Goal: Task Accomplishment & Management: Use online tool/utility

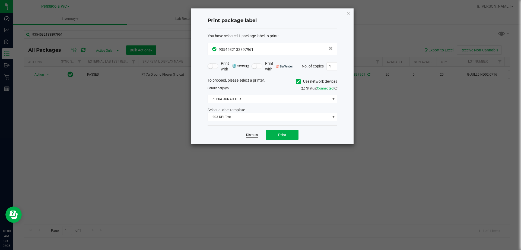
click at [252, 135] on link "Dismiss" at bounding box center [252, 135] width 12 height 5
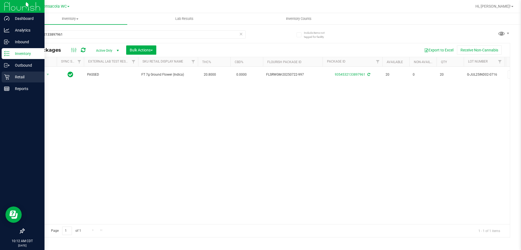
click at [18, 76] on p "Retail" at bounding box center [26, 77] width 33 height 7
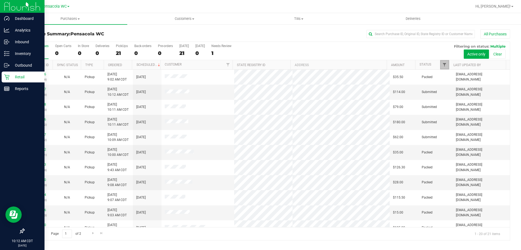
click at [443, 63] on span "Filter" at bounding box center [445, 64] width 4 height 4
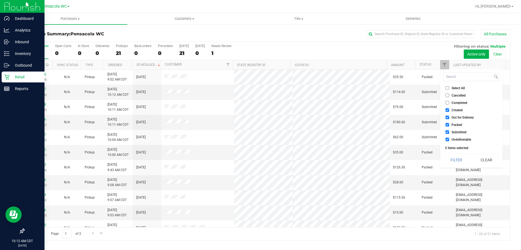
click at [448, 89] on input "Select All" at bounding box center [448, 88] width 4 height 4
checkbox input "true"
click at [448, 89] on input "Select All" at bounding box center [448, 88] width 4 height 4
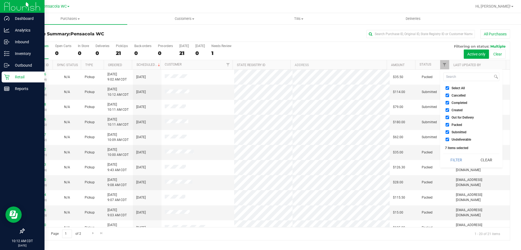
checkbox input "false"
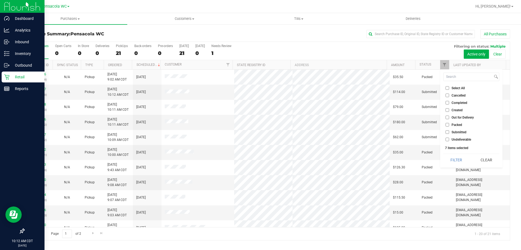
checkbox input "false"
click at [453, 131] on span "Submitted" at bounding box center [459, 131] width 15 height 3
click at [450, 131] on input "Submitted" at bounding box center [448, 132] width 4 height 4
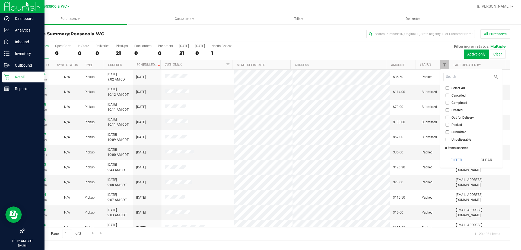
checkbox input "true"
click at [449, 154] on button "Filter" at bounding box center [457, 160] width 26 height 12
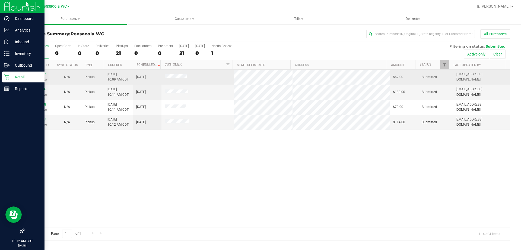
click at [37, 73] on link "11833647" at bounding box center [38, 74] width 15 height 4
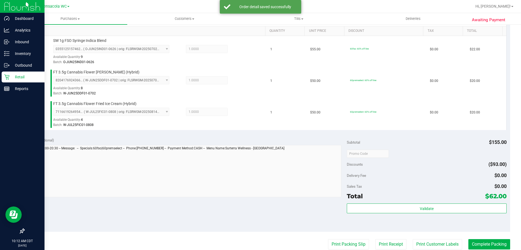
scroll to position [164, 0]
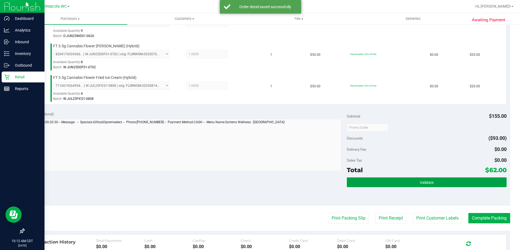
click at [420, 183] on span "Validate" at bounding box center [427, 182] width 14 height 4
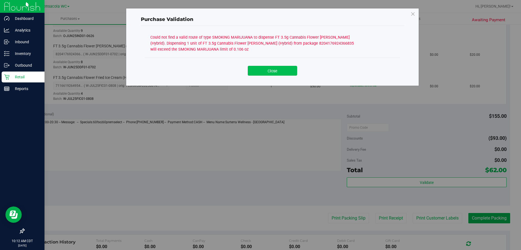
click at [272, 72] on button "Close" at bounding box center [272, 71] width 49 height 10
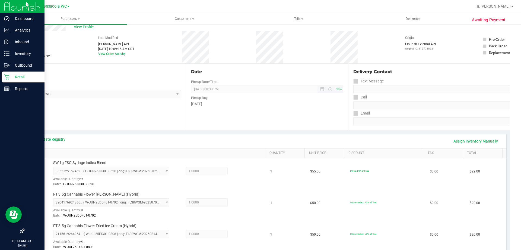
scroll to position [0, 0]
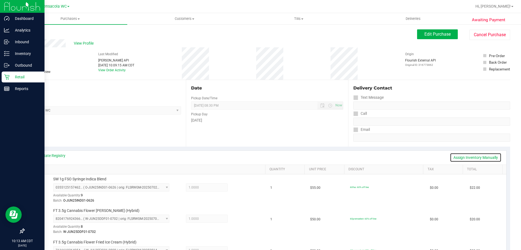
click at [459, 160] on link "Assign Inventory Manually" at bounding box center [476, 157] width 52 height 9
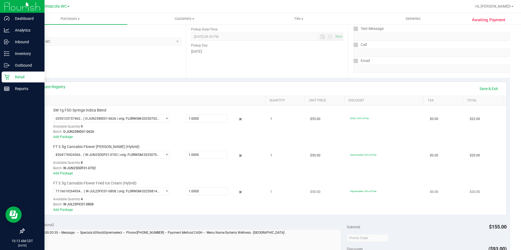
scroll to position [109, 0]
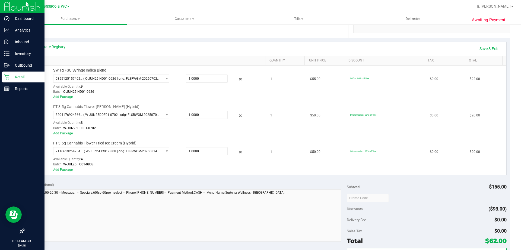
click at [238, 117] on icon at bounding box center [241, 115] width 6 height 6
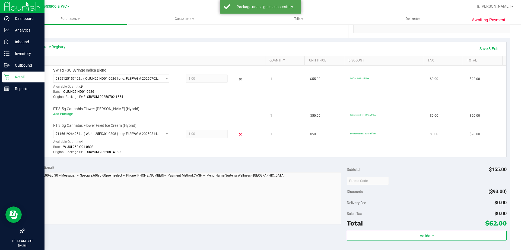
click at [238, 134] on icon at bounding box center [241, 134] width 6 height 6
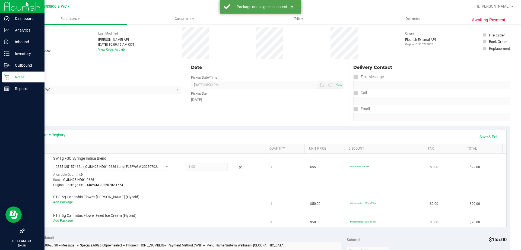
scroll to position [0, 0]
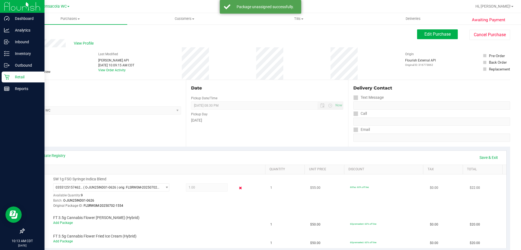
click at [238, 187] on icon at bounding box center [241, 188] width 6 height 6
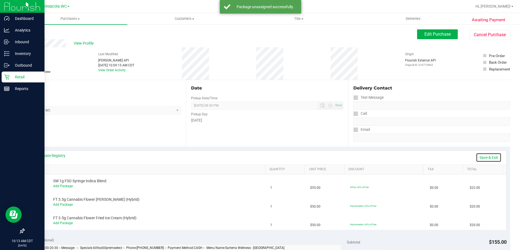
click at [480, 157] on link "Save & Exit" at bounding box center [489, 157] width 26 height 9
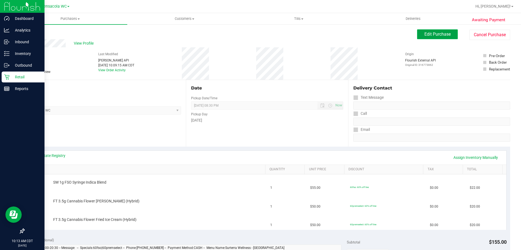
click at [432, 38] on button "Edit Purchase" at bounding box center [437, 34] width 41 height 10
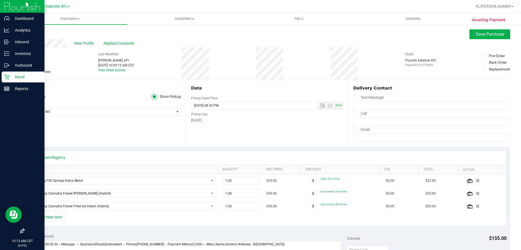
click at [36, 73] on span "Needs review" at bounding box center [40, 71] width 19 height 5
click at [0, 0] on input "Needs review" at bounding box center [0, 0] width 0 height 0
click at [473, 31] on button "Save Purchase" at bounding box center [490, 34] width 41 height 10
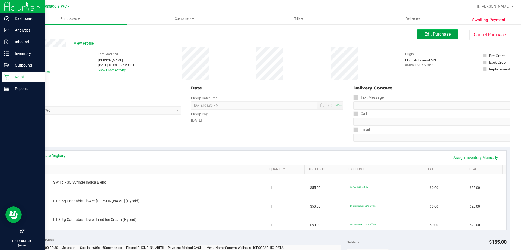
click at [448, 36] on button "Edit Purchase" at bounding box center [437, 34] width 41 height 10
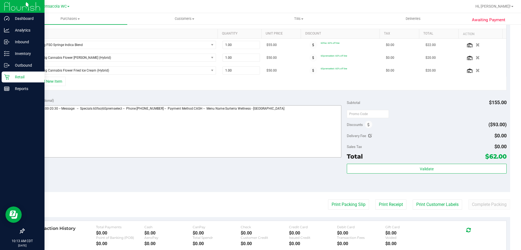
scroll to position [136, 0]
click at [291, 136] on textarea at bounding box center [185, 131] width 314 height 52
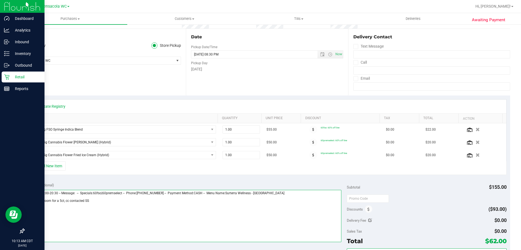
scroll to position [0, 0]
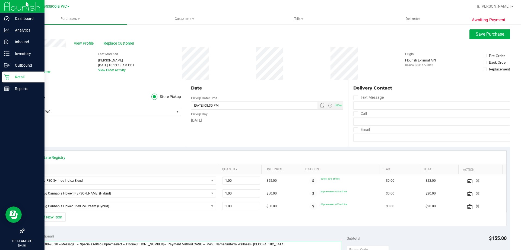
type textarea "Saturday 08/23/2025 09:00-20:30 -- Message: -- Specials:60fso|60premselect -- P…"
click at [488, 40] on div "View Profile Replace Customer" at bounding box center [267, 43] width 487 height 8
click at [488, 34] on span "Save Purchase" at bounding box center [490, 34] width 29 height 5
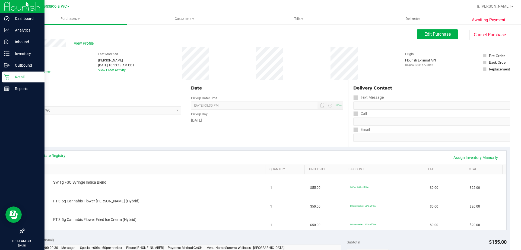
click at [86, 41] on span "View Profile" at bounding box center [85, 43] width 22 height 6
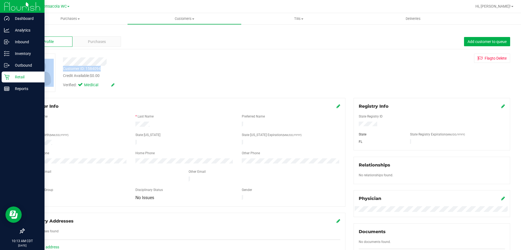
drag, startPoint x: 101, startPoint y: 67, endPoint x: 59, endPoint y: 67, distance: 42.4
click at [59, 67] on div "Customer ID: 1584094 Credit Available: $0.00 Verified: Medical Flag to Delete" at bounding box center [267, 73] width 495 height 38
click at [102, 66] on div "Customer ID: 1584094 Credit Available: $0.00" at bounding box center [182, 72] width 247 height 13
drag, startPoint x: 106, startPoint y: 70, endPoint x: 61, endPoint y: 70, distance: 45.9
click at [61, 70] on div "Customer ID: 1584094 Credit Available: $0.00" at bounding box center [182, 72] width 247 height 13
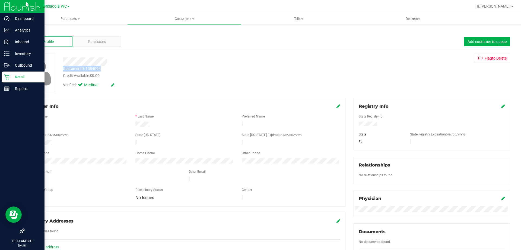
copy div "Customer ID: 1584094"
click at [7, 71] on link "Outbound" at bounding box center [22, 66] width 45 height 12
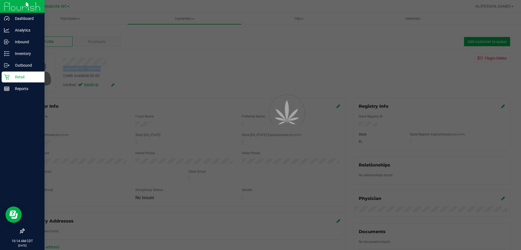
click at [8, 76] on icon at bounding box center [6, 76] width 5 height 5
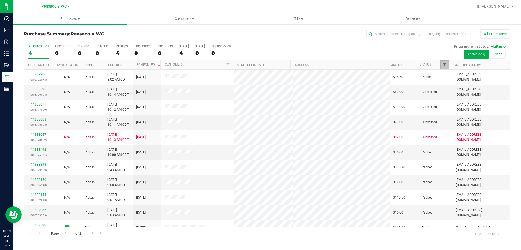
click at [444, 63] on span "Filter" at bounding box center [445, 64] width 4 height 4
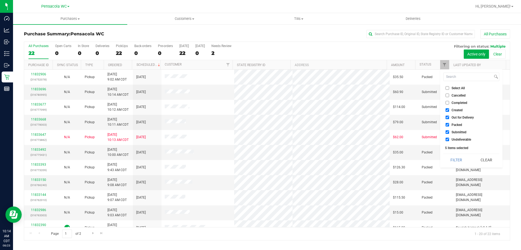
click at [453, 87] on span "Select All" at bounding box center [458, 87] width 13 height 3
click at [450, 87] on input "Select All" at bounding box center [448, 88] width 4 height 4
checkbox input "true"
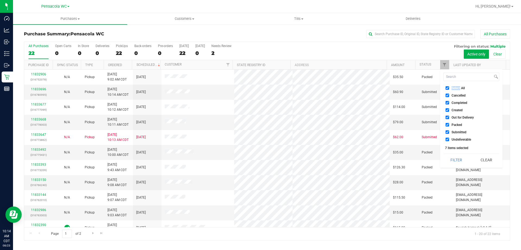
click at [453, 87] on span "Select All" at bounding box center [458, 87] width 13 height 3
click at [450, 87] on input "Select All" at bounding box center [448, 88] width 4 height 4
checkbox input "false"
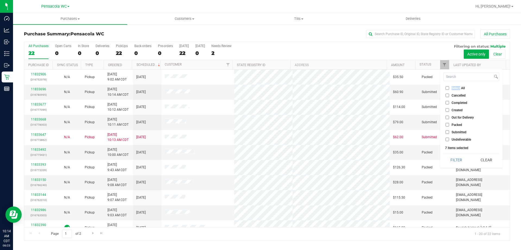
checkbox input "false"
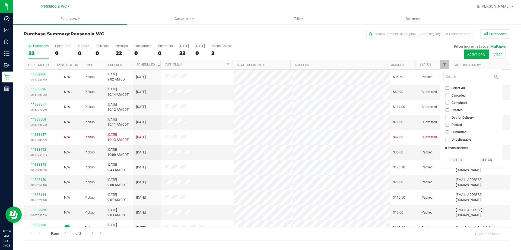
click at [459, 130] on span "Submitted" at bounding box center [459, 131] width 15 height 3
click at [450, 130] on input "Submitted" at bounding box center [448, 132] width 4 height 4
checkbox input "true"
click at [456, 160] on button "Filter" at bounding box center [457, 160] width 26 height 12
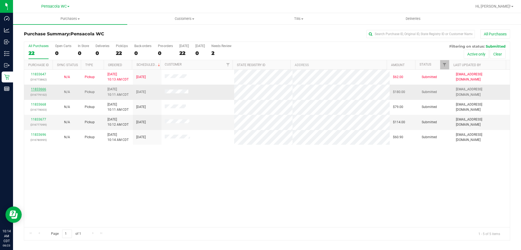
click at [36, 90] on link "11833666" at bounding box center [38, 89] width 15 height 4
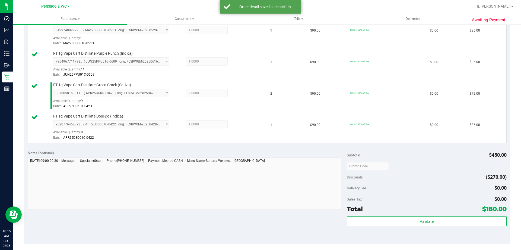
scroll to position [166, 0]
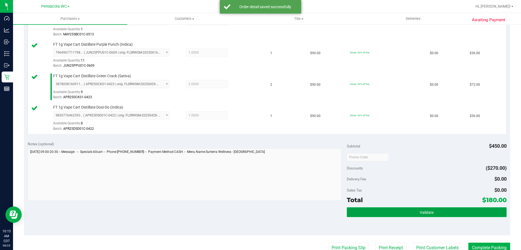
click at [427, 215] on button "Validate" at bounding box center [427, 212] width 160 height 10
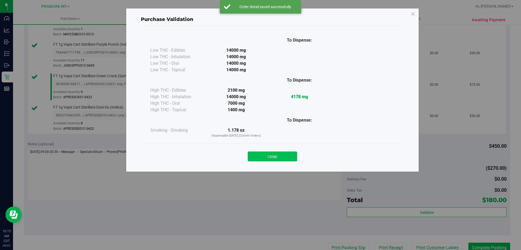
click at [279, 156] on button "Close" at bounding box center [272, 156] width 49 height 10
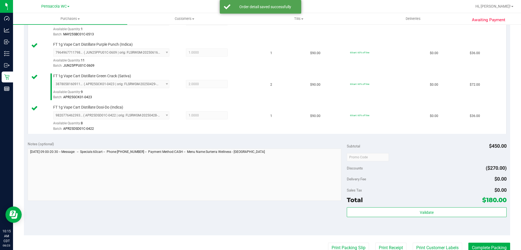
scroll to position [206, 0]
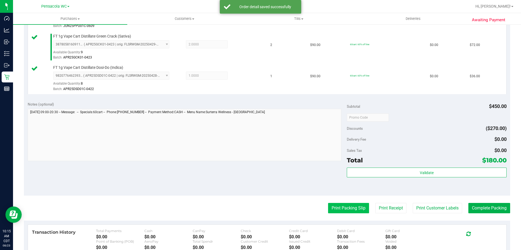
click at [344, 213] on button "Print Packing Slip" at bounding box center [348, 208] width 41 height 10
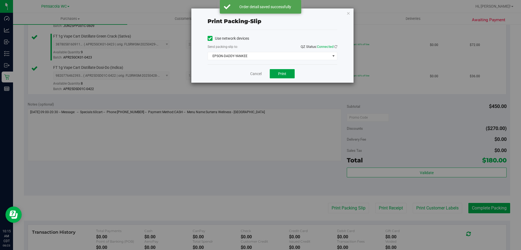
click at [291, 70] on button "Print" at bounding box center [282, 73] width 25 height 9
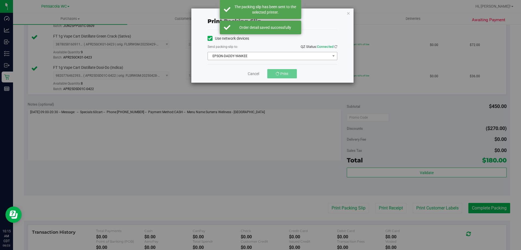
click at [273, 52] on span "EPSON-DADDY-YANKEE" at bounding box center [269, 56] width 122 height 8
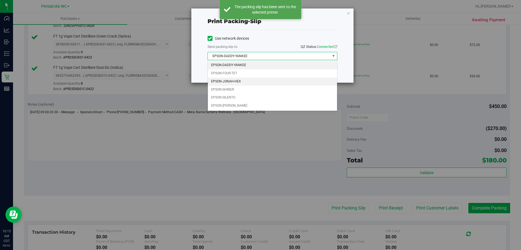
click at [247, 80] on li "EPSON-JONAH-HEX" at bounding box center [272, 81] width 129 height 8
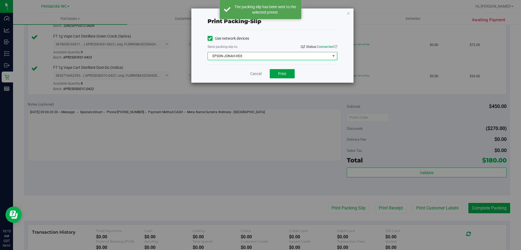
click at [290, 75] on button "Print" at bounding box center [282, 73] width 25 height 9
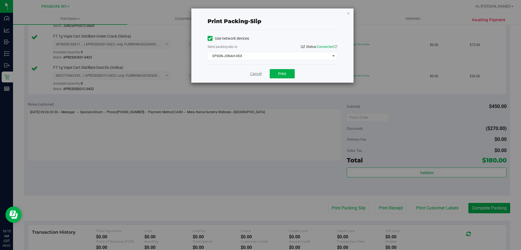
click at [254, 76] on link "Cancel" at bounding box center [255, 74] width 11 height 6
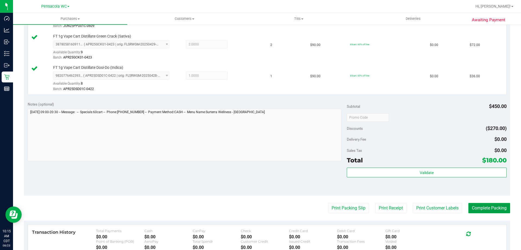
click at [474, 207] on button "Complete Packing" at bounding box center [490, 208] width 42 height 10
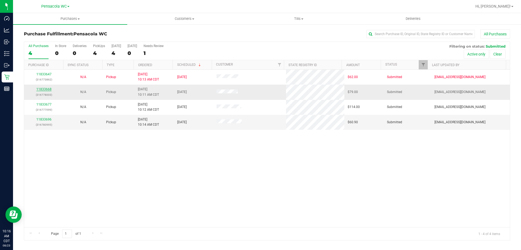
click at [40, 90] on link "11833668" at bounding box center [43, 89] width 15 height 4
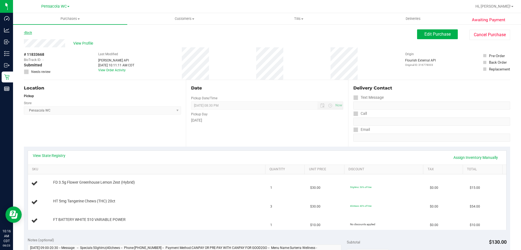
click at [27, 34] on link "Back" at bounding box center [28, 33] width 8 height 4
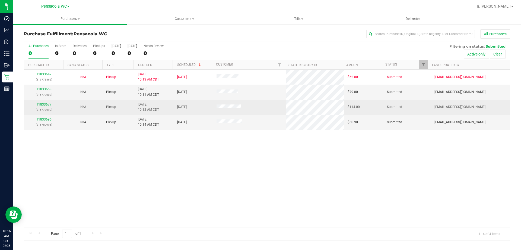
click at [46, 106] on link "11833677" at bounding box center [43, 104] width 15 height 4
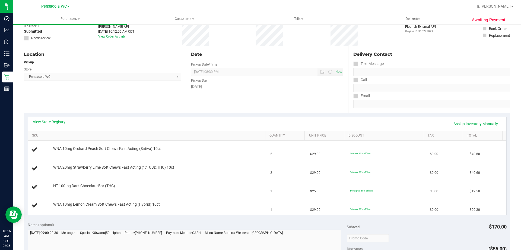
scroll to position [56, 0]
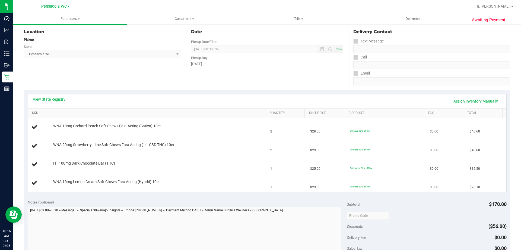
click at [41, 112] on link "SKU" at bounding box center [147, 113] width 231 height 4
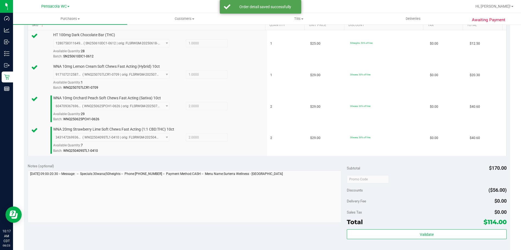
scroll to position [155, 0]
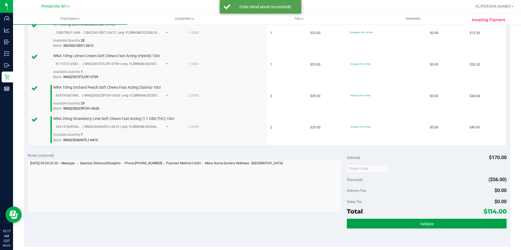
click at [422, 220] on button "Validate" at bounding box center [427, 223] width 160 height 10
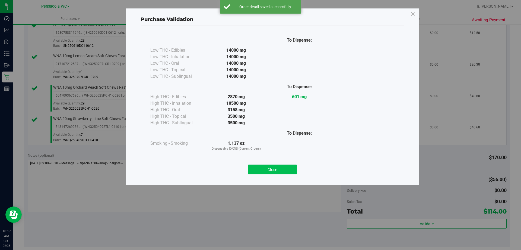
click at [284, 172] on button "Close" at bounding box center [272, 169] width 49 height 10
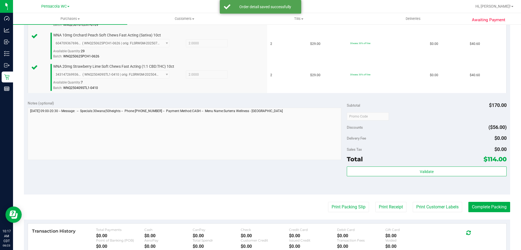
scroll to position [208, 0]
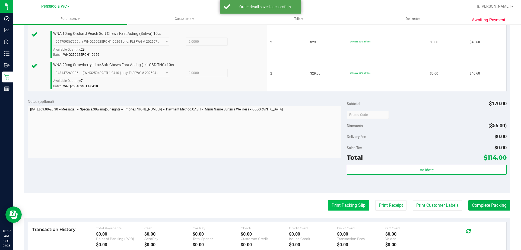
click at [358, 203] on button "Print Packing Slip" at bounding box center [348, 205] width 41 height 10
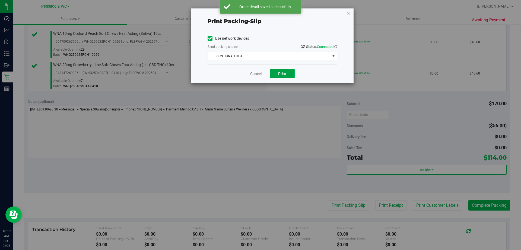
click at [287, 70] on button "Print" at bounding box center [282, 73] width 25 height 9
click at [356, 14] on div "Print packing-slip Use network devices Send packing-slip to: QZ Status: Connect…" at bounding box center [263, 125] width 526 height 250
click at [349, 14] on icon "button" at bounding box center [349, 13] width 4 height 7
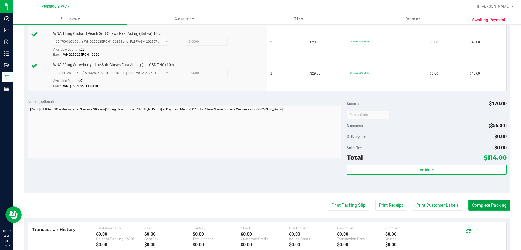
click at [492, 209] on button "Complete Packing" at bounding box center [490, 205] width 42 height 10
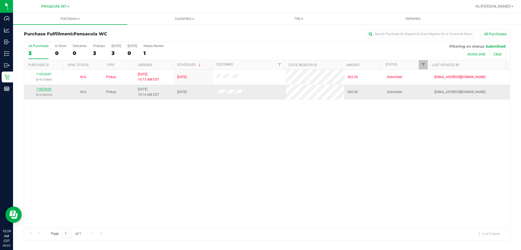
click at [46, 89] on link "11833696" at bounding box center [43, 89] width 15 height 4
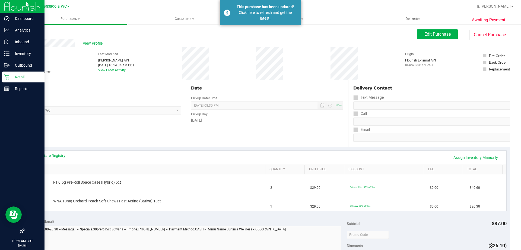
click at [11, 80] on p "Retail" at bounding box center [26, 77] width 33 height 7
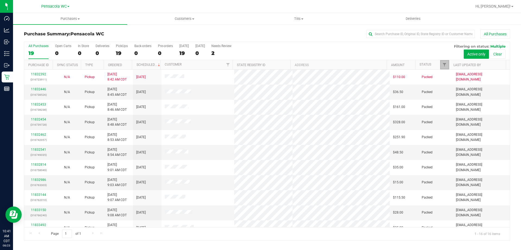
click at [442, 64] on link "Filter" at bounding box center [445, 64] width 9 height 9
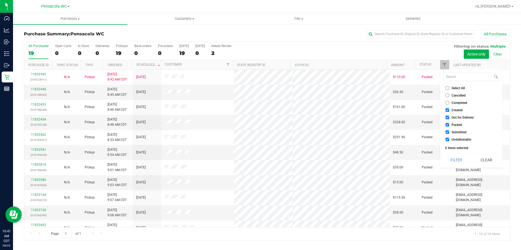
click at [455, 88] on span "Select All" at bounding box center [458, 87] width 13 height 3
click at [450, 88] on input "Select All" at bounding box center [448, 88] width 4 height 4
checkbox input "true"
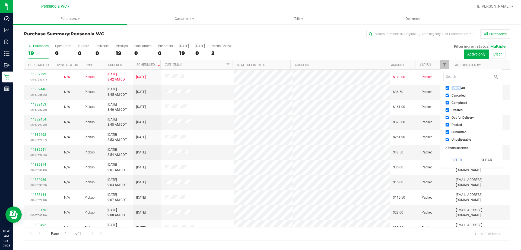
click at [455, 88] on span "Select All" at bounding box center [458, 87] width 13 height 3
click at [450, 88] on input "Select All" at bounding box center [448, 88] width 4 height 4
checkbox input "false"
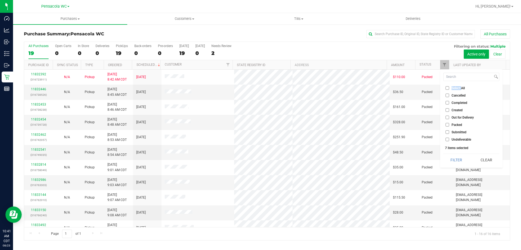
checkbox input "false"
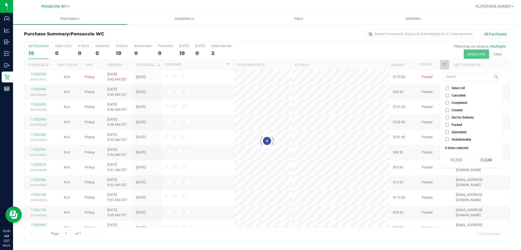
click at [460, 134] on li "Submitted" at bounding box center [472, 132] width 56 height 6
checkbox input "true"
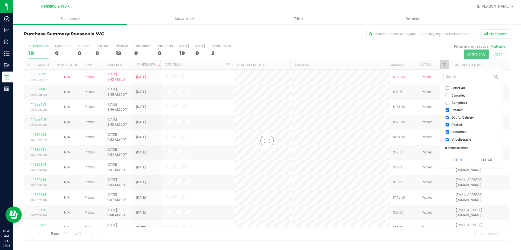
checkbox input "true"
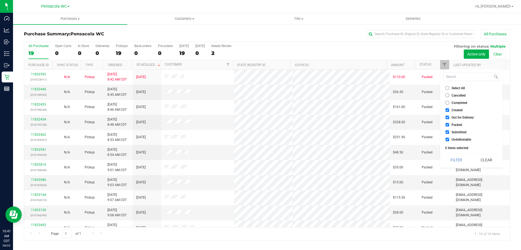
click at [462, 132] on span "Submitted" at bounding box center [459, 131] width 15 height 3
click at [450, 132] on input "Submitted" at bounding box center [448, 132] width 4 height 4
checkbox input "false"
click at [460, 86] on span "Select All" at bounding box center [458, 87] width 13 height 3
click at [450, 86] on input "Select All" at bounding box center [448, 88] width 4 height 4
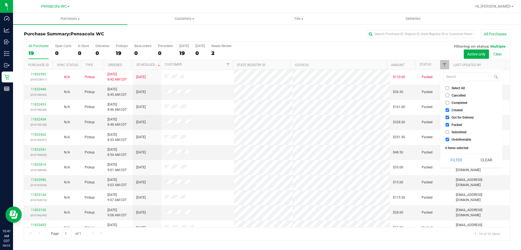
checkbox input "true"
click at [460, 86] on span "Select All" at bounding box center [458, 87] width 13 height 3
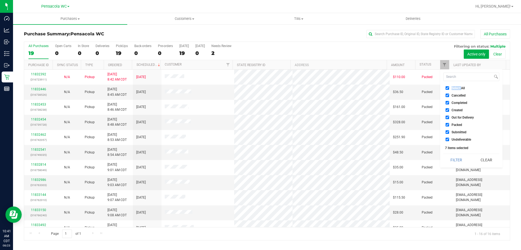
click at [450, 86] on input "Select All" at bounding box center [448, 88] width 4 height 4
checkbox input "false"
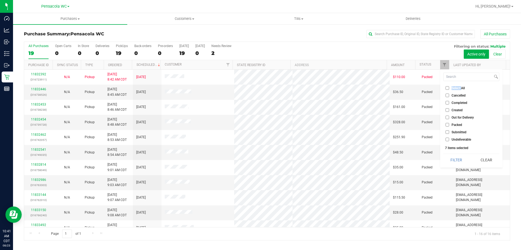
checkbox input "false"
click at [459, 136] on ul "Select All Cancelled Completed Created Out for Delivery Packed Submitted Undeli…" at bounding box center [472, 113] width 56 height 57
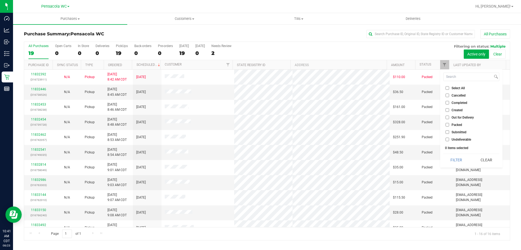
click at [460, 132] on span "Submitted" at bounding box center [459, 131] width 15 height 3
click at [450, 132] on input "Submitted" at bounding box center [448, 132] width 4 height 4
checkbox input "true"
click at [455, 161] on button "Filter" at bounding box center [457, 160] width 26 height 12
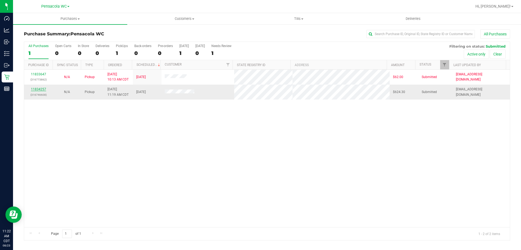
click at [32, 89] on link "11834257" at bounding box center [38, 89] width 15 height 4
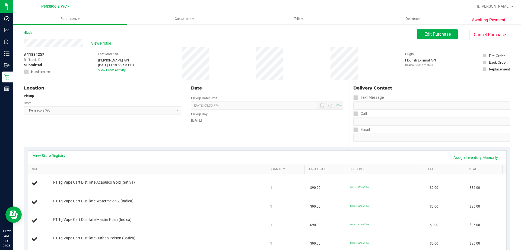
click at [100, 172] on th "SKU" at bounding box center [146, 170] width 237 height 10
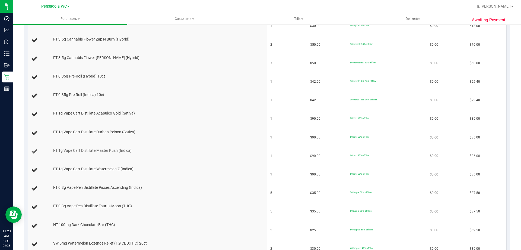
scroll to position [136, 0]
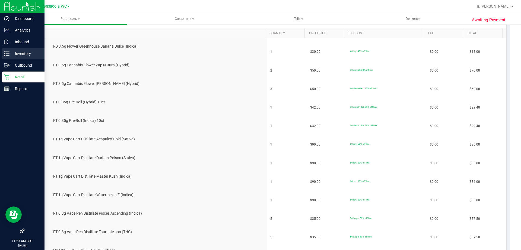
click at [11, 54] on p "Inventory" at bounding box center [26, 53] width 33 height 7
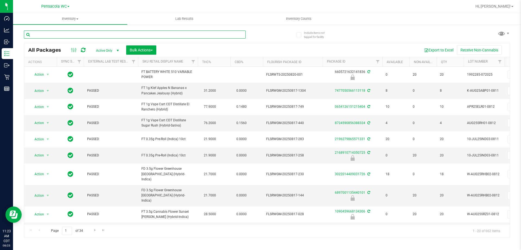
click at [97, 32] on input "text" at bounding box center [135, 34] width 222 height 8
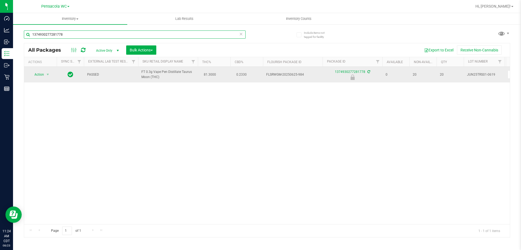
type input "1374930277281778"
click at [41, 74] on span "Action" at bounding box center [37, 75] width 15 height 8
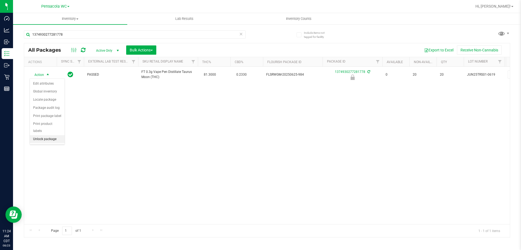
click at [55, 135] on li "Unlock package" at bounding box center [47, 139] width 35 height 8
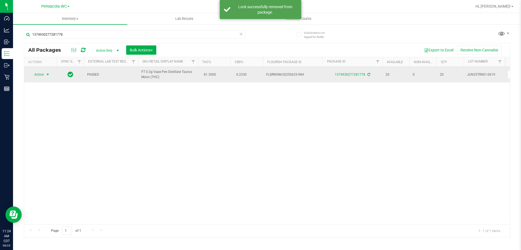
click at [47, 73] on span "select" at bounding box center [48, 74] width 4 height 4
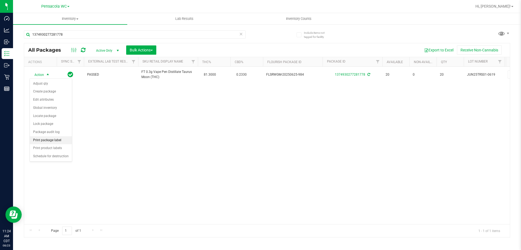
click at [57, 141] on li "Print package label" at bounding box center [51, 140] width 42 height 8
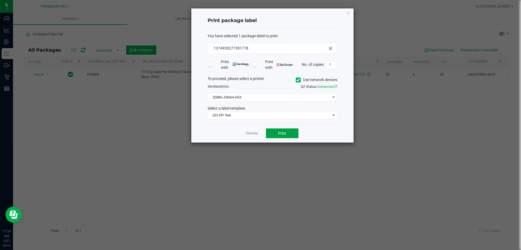
click at [282, 135] on span "Print" at bounding box center [282, 133] width 8 height 4
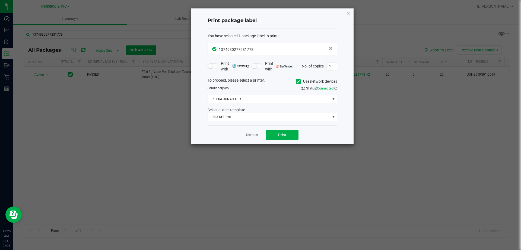
click at [255, 144] on ngb-modal-window "Print package label You have selected 1 package label to print : 13749302772817…" at bounding box center [263, 125] width 526 height 250
click at [257, 134] on link "Dismiss" at bounding box center [252, 135] width 12 height 5
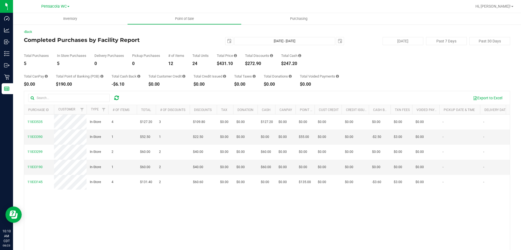
click at [238, 67] on div "Total CanPay $0.00 Total Point of Banking (POB) $190.00 Total Cash Back -$6.10 …" at bounding box center [267, 76] width 487 height 21
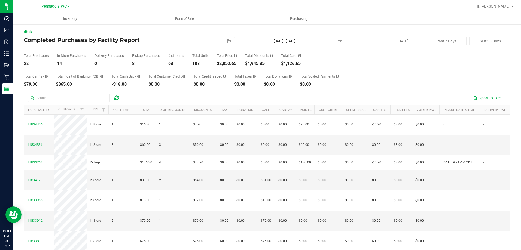
click at [253, 80] on div "Total Taxes $0.00" at bounding box center [244, 80] width 21 height 12
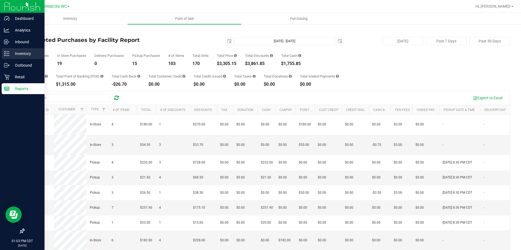
click at [7, 51] on icon at bounding box center [6, 53] width 5 height 5
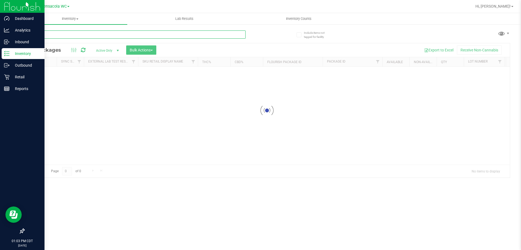
click at [59, 34] on input "text" at bounding box center [135, 34] width 222 height 8
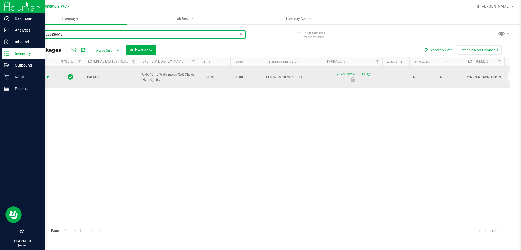
type input "2932401926836519"
click at [43, 80] on span "Action" at bounding box center [37, 77] width 15 height 8
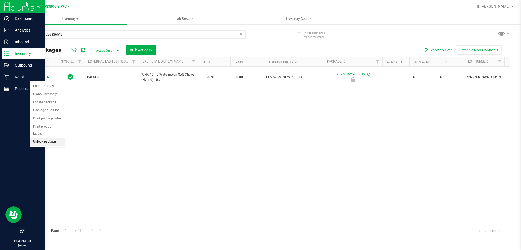
click at [39, 137] on li "Unlock package" at bounding box center [47, 141] width 35 height 8
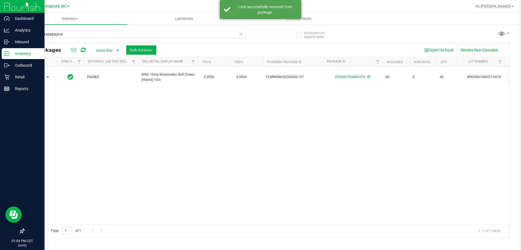
click at [46, 78] on span "select" at bounding box center [48, 77] width 4 height 4
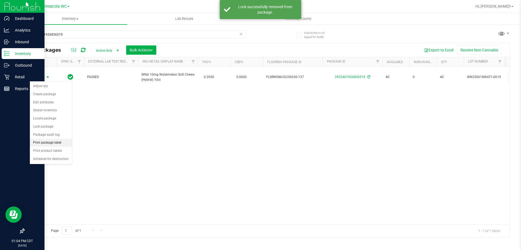
click at [39, 143] on li "Print package label" at bounding box center [51, 143] width 42 height 8
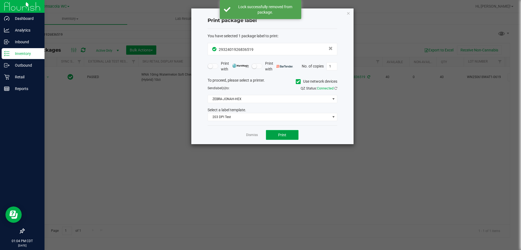
click at [271, 136] on button "Print" at bounding box center [282, 135] width 33 height 10
click at [252, 134] on link "Dismiss" at bounding box center [252, 135] width 12 height 5
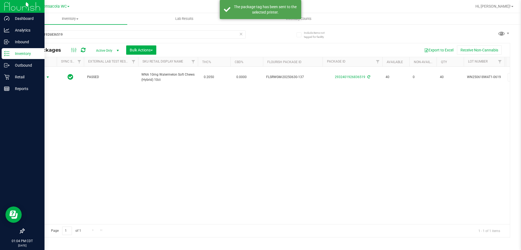
click at [251, 138] on div "Action Action Adjust qty Create package Edit attributes Global inventory Locate…" at bounding box center [267, 145] width 486 height 157
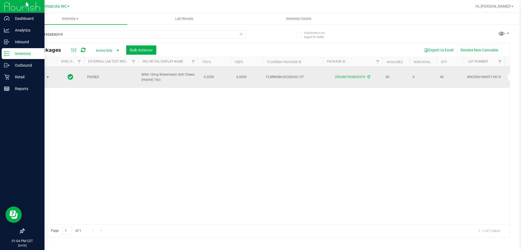
click at [40, 76] on span "Action" at bounding box center [37, 77] width 15 height 8
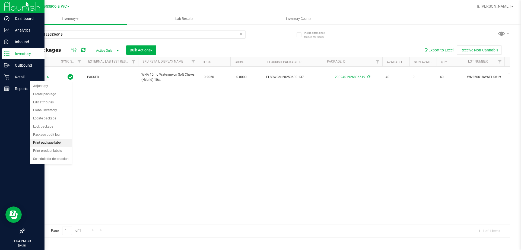
click at [37, 144] on li "Print package label" at bounding box center [51, 143] width 42 height 8
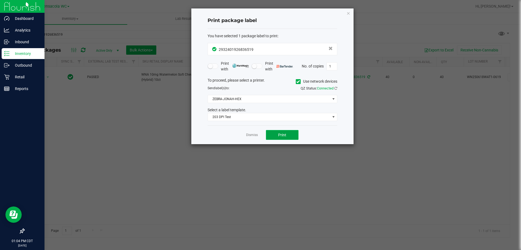
click at [271, 136] on button "Print" at bounding box center [282, 135] width 33 height 10
click at [247, 137] on link "Dismiss" at bounding box center [252, 135] width 12 height 5
